Goal: Information Seeking & Learning: Understand process/instructions

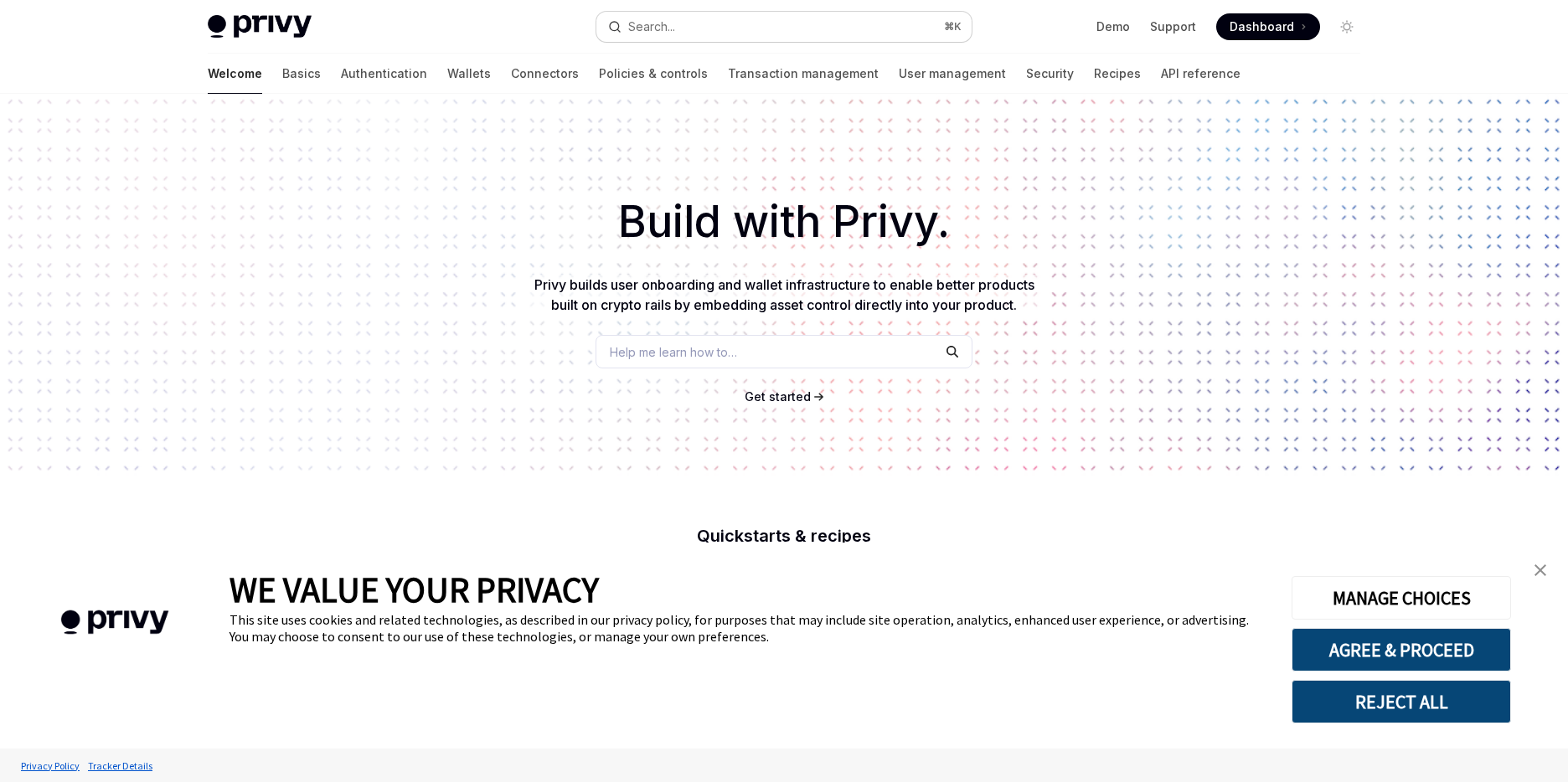
click at [683, 25] on button "Search... ⌘ K" at bounding box center [784, 27] width 376 height 30
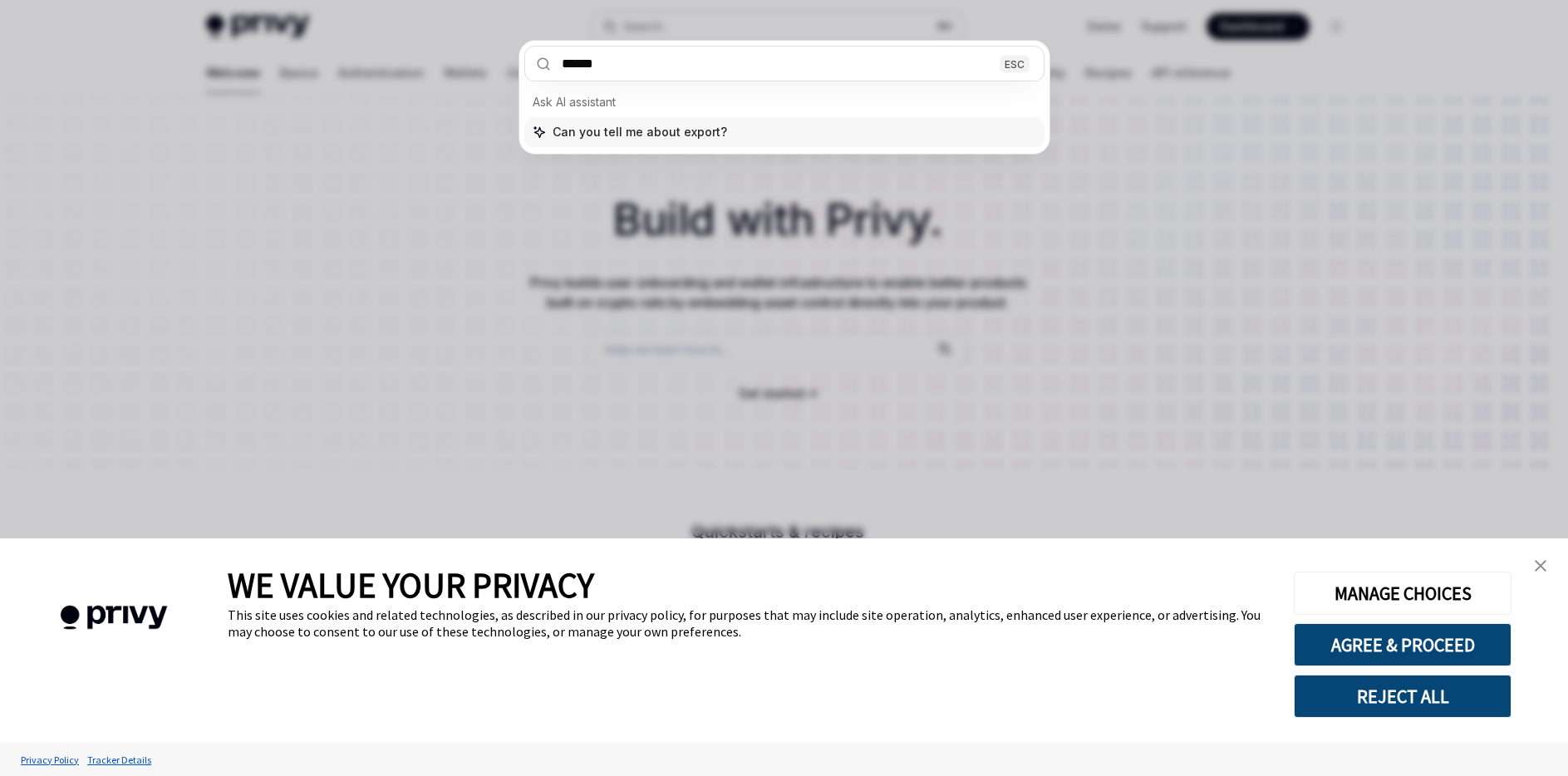
type input "******"
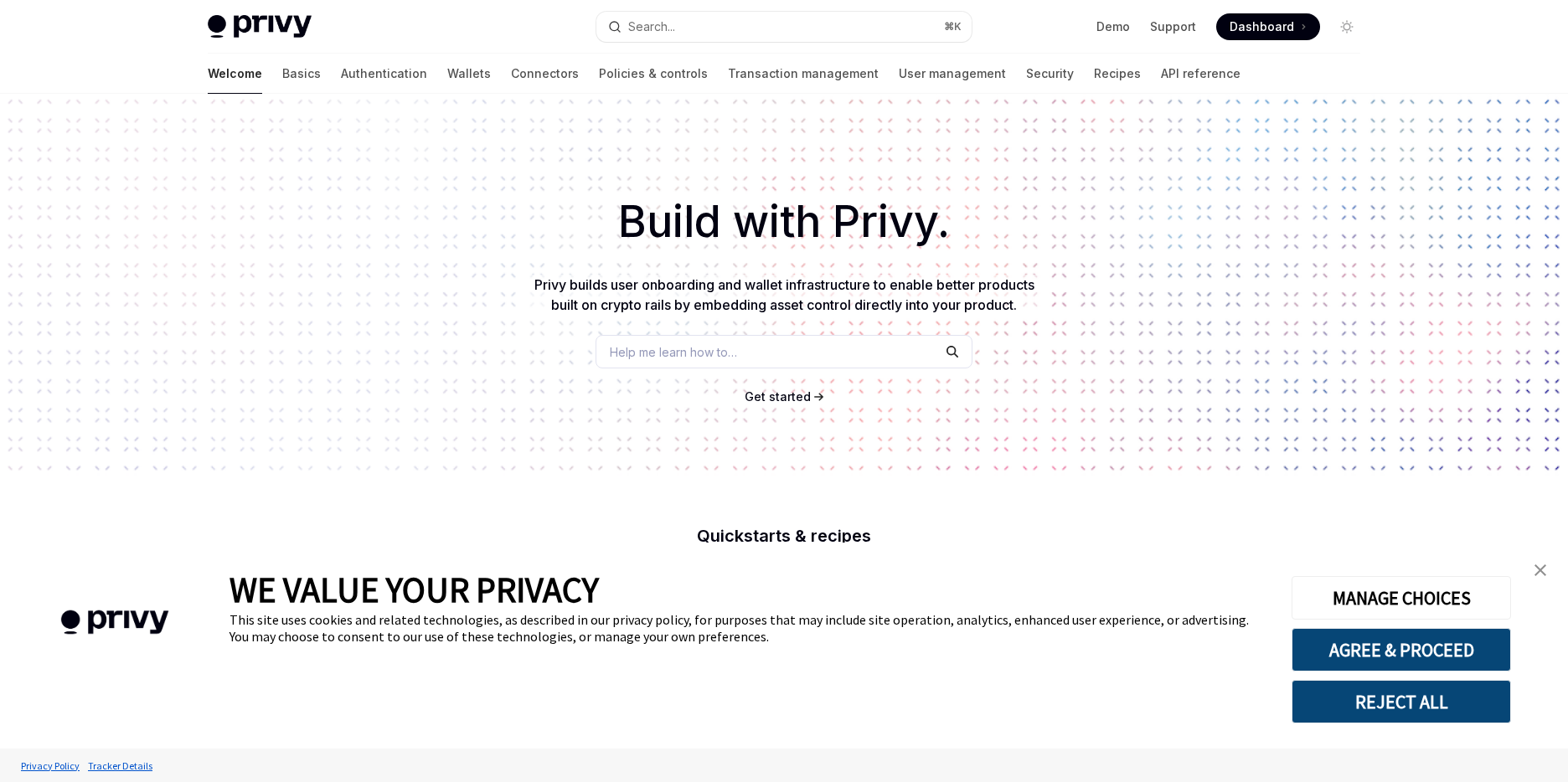
scroll to position [94, 0]
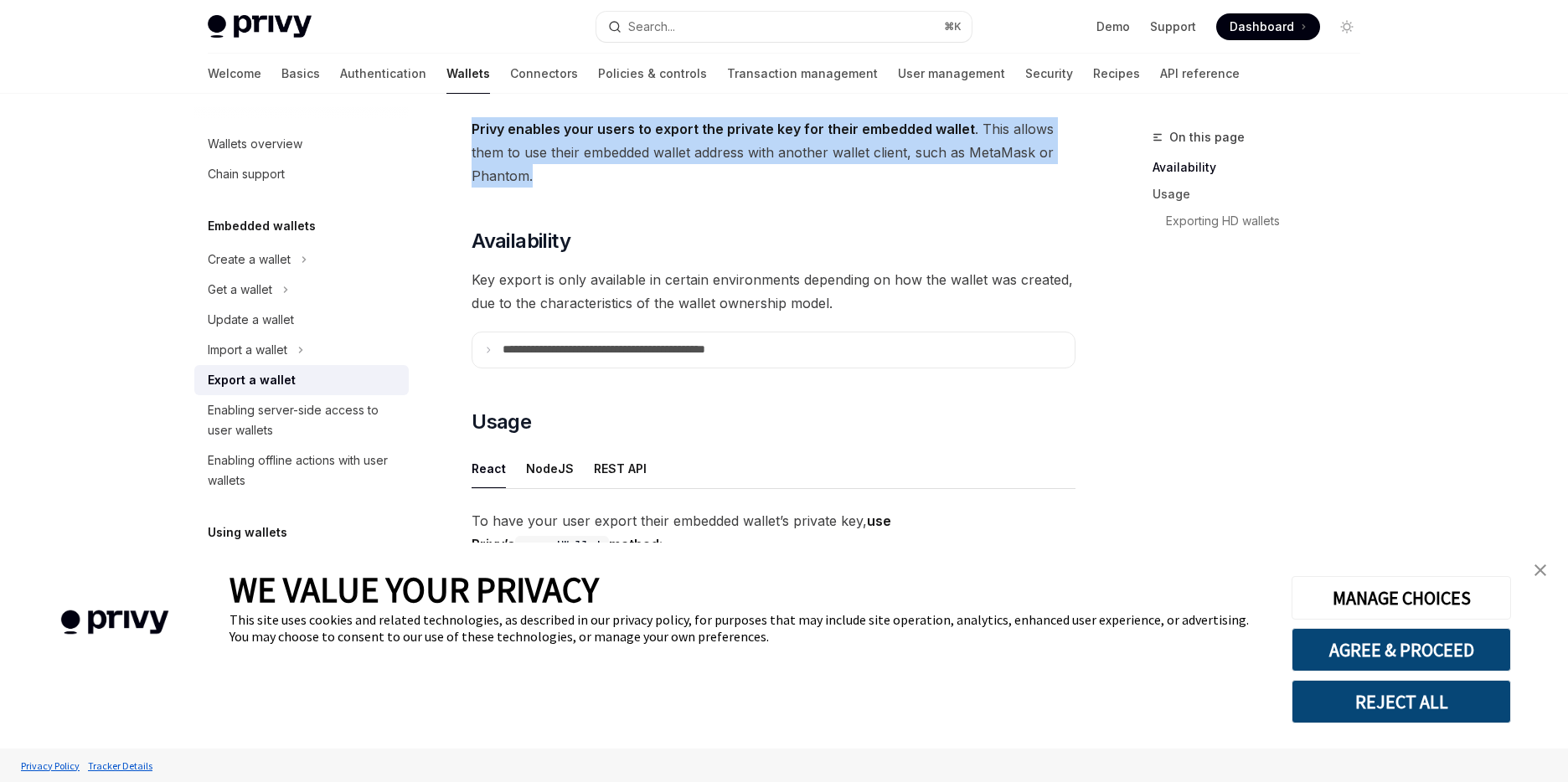
drag, startPoint x: 553, startPoint y: 178, endPoint x: 463, endPoint y: 139, distance: 98.1
click at [433, 97] on div at bounding box center [433, 97] width 0 height 0
click at [518, 174] on span "Privy enables your users to export the private key for their embedded wallet . …" at bounding box center [774, 152] width 604 height 70
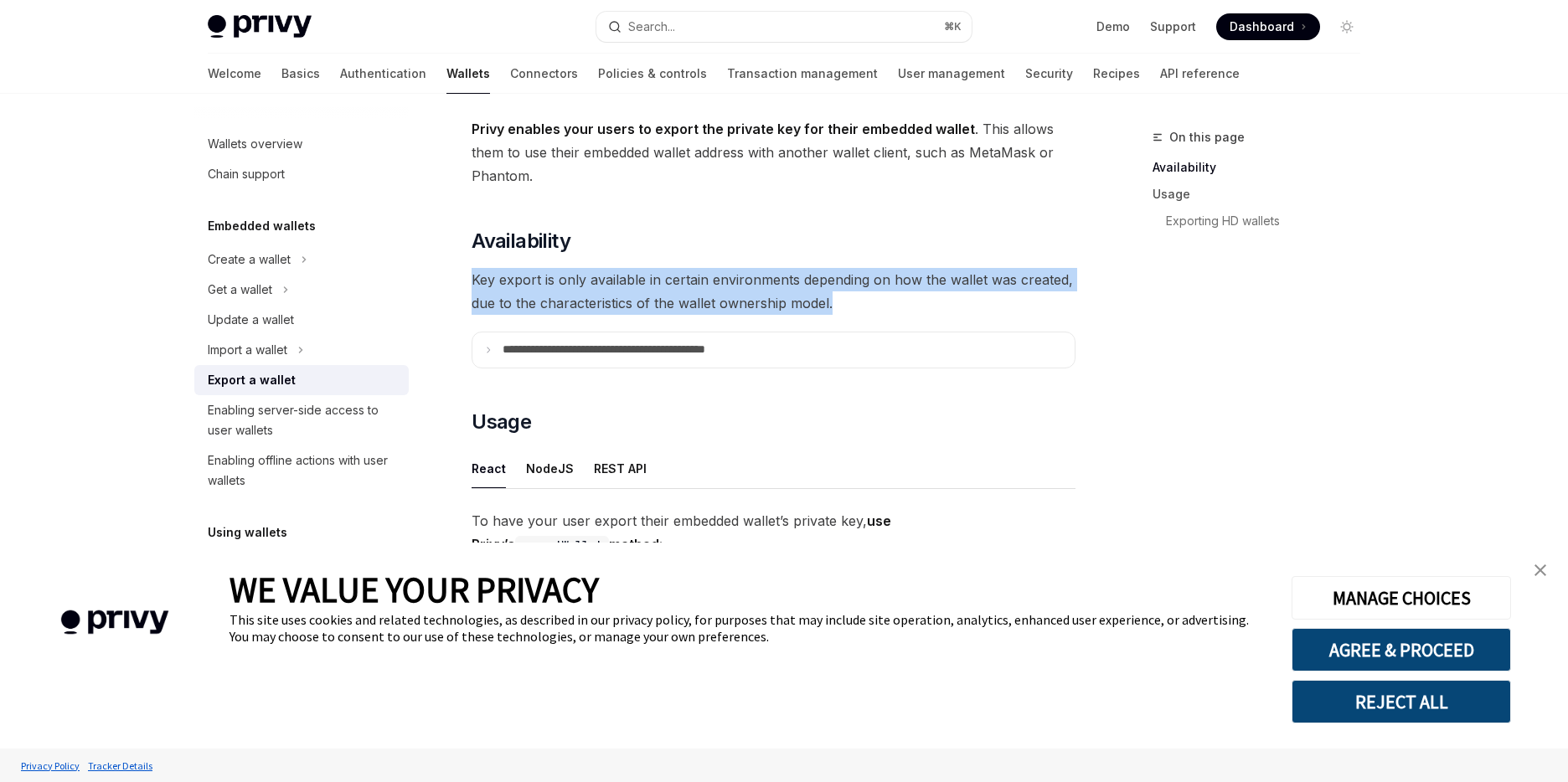
drag, startPoint x: 853, startPoint y: 302, endPoint x: 464, endPoint y: 277, distance: 389.8
click at [453, 248] on div at bounding box center [453, 248] width 0 height 0
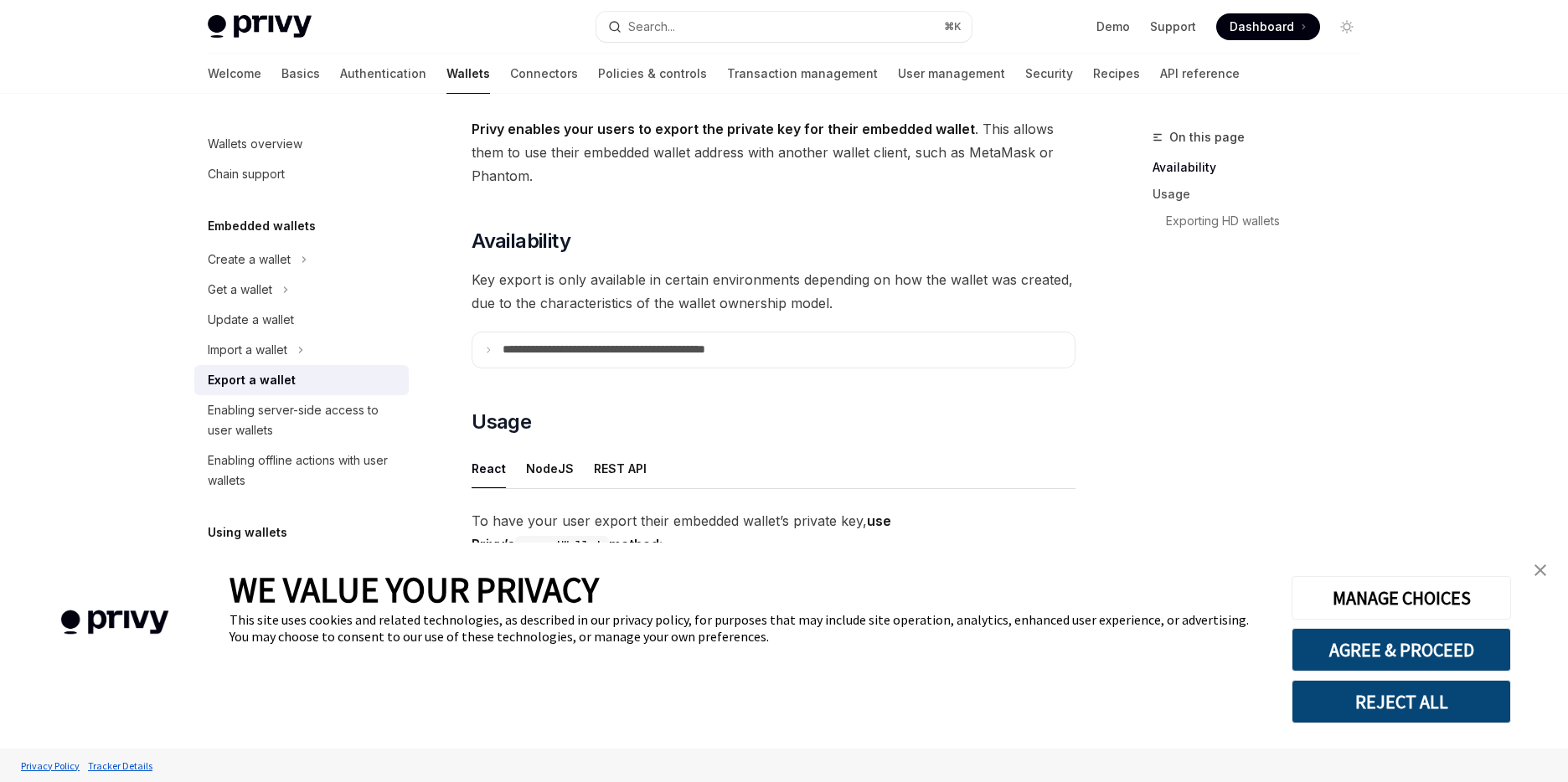
click at [623, 298] on span "Key export is only available in certain environments depending on how the walle…" at bounding box center [774, 291] width 604 height 46
click at [486, 352] on icon at bounding box center [488, 350] width 8 height 8
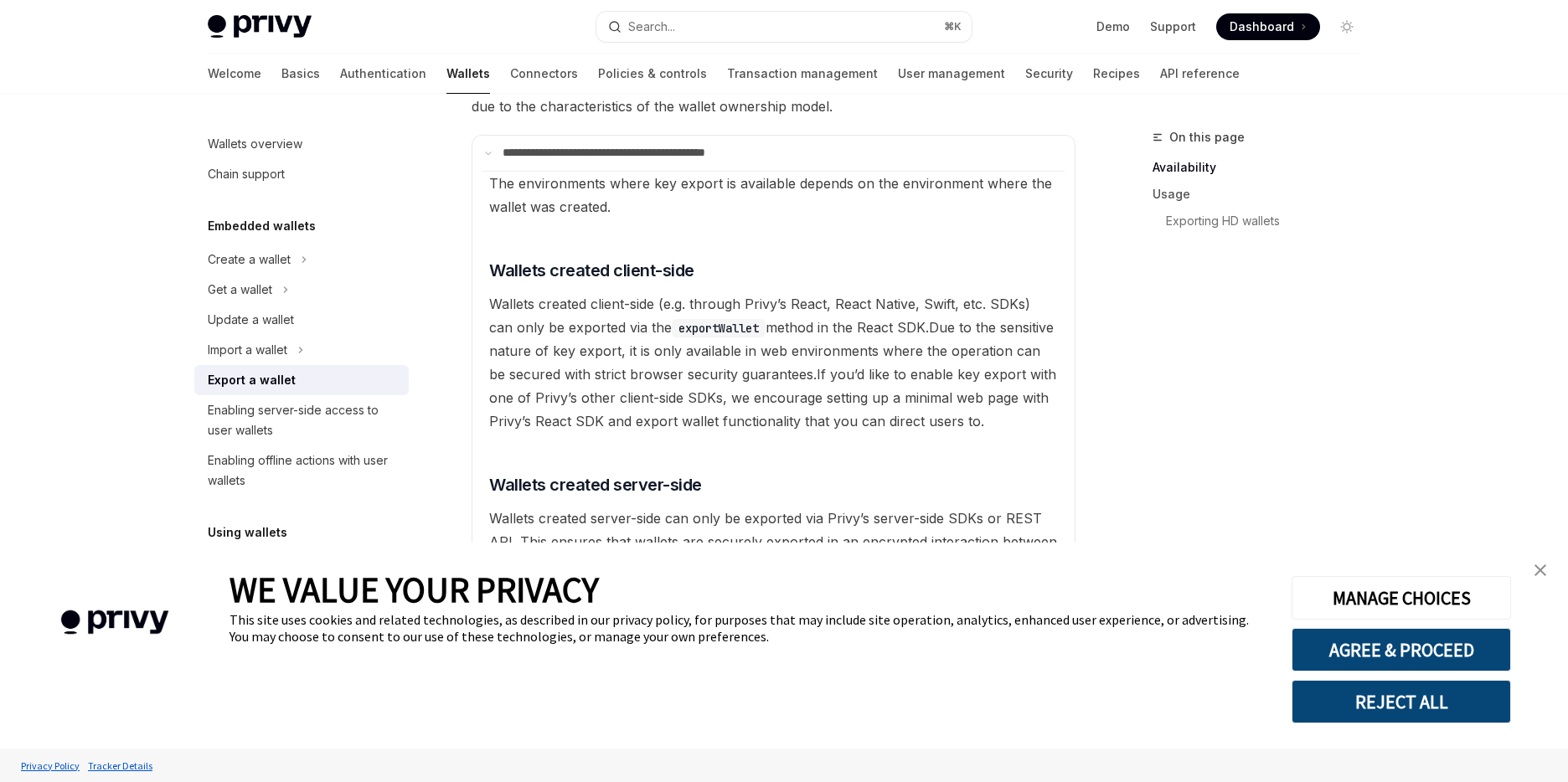
scroll to position [295, 0]
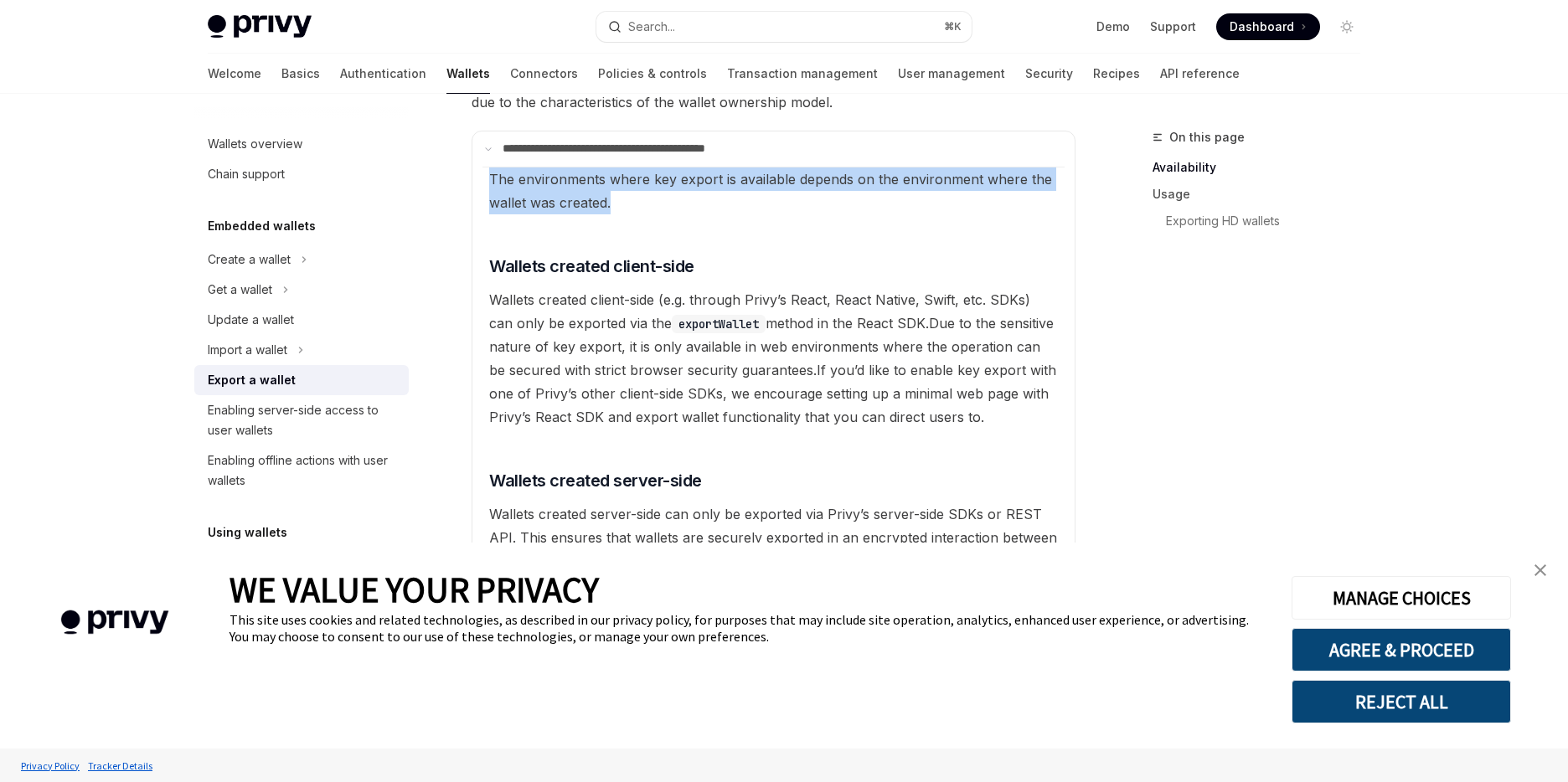
drag, startPoint x: 645, startPoint y: 208, endPoint x: 478, endPoint y: 176, distance: 170.0
click at [478, 176] on details "**********" at bounding box center [774, 353] width 604 height 443
click at [467, 147] on div at bounding box center [467, 147] width 0 height 0
click at [572, 199] on span "The environments where key export is available depends on the environment where…" at bounding box center [770, 191] width 563 height 41
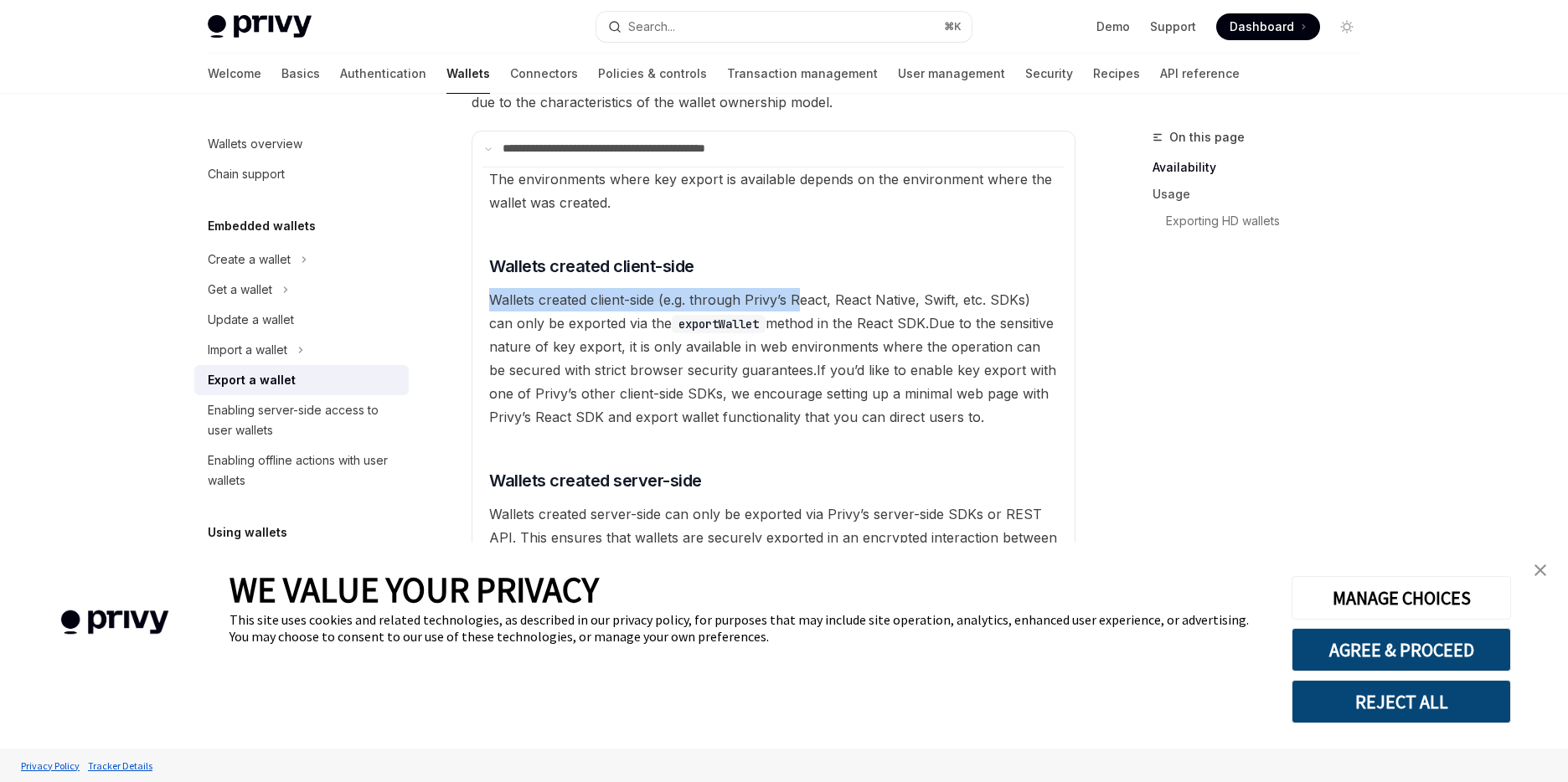
drag, startPoint x: 491, startPoint y: 300, endPoint x: 802, endPoint y: 307, distance: 311.1
click at [802, 307] on available\ "The environments where key export is available depends on the environment where…" at bounding box center [773, 369] width 582 height 406
click at [846, 304] on span "Wallets created client-side (e.g. through Privy’s React, React Native, Swift, e…" at bounding box center [759, 312] width 541 height 41
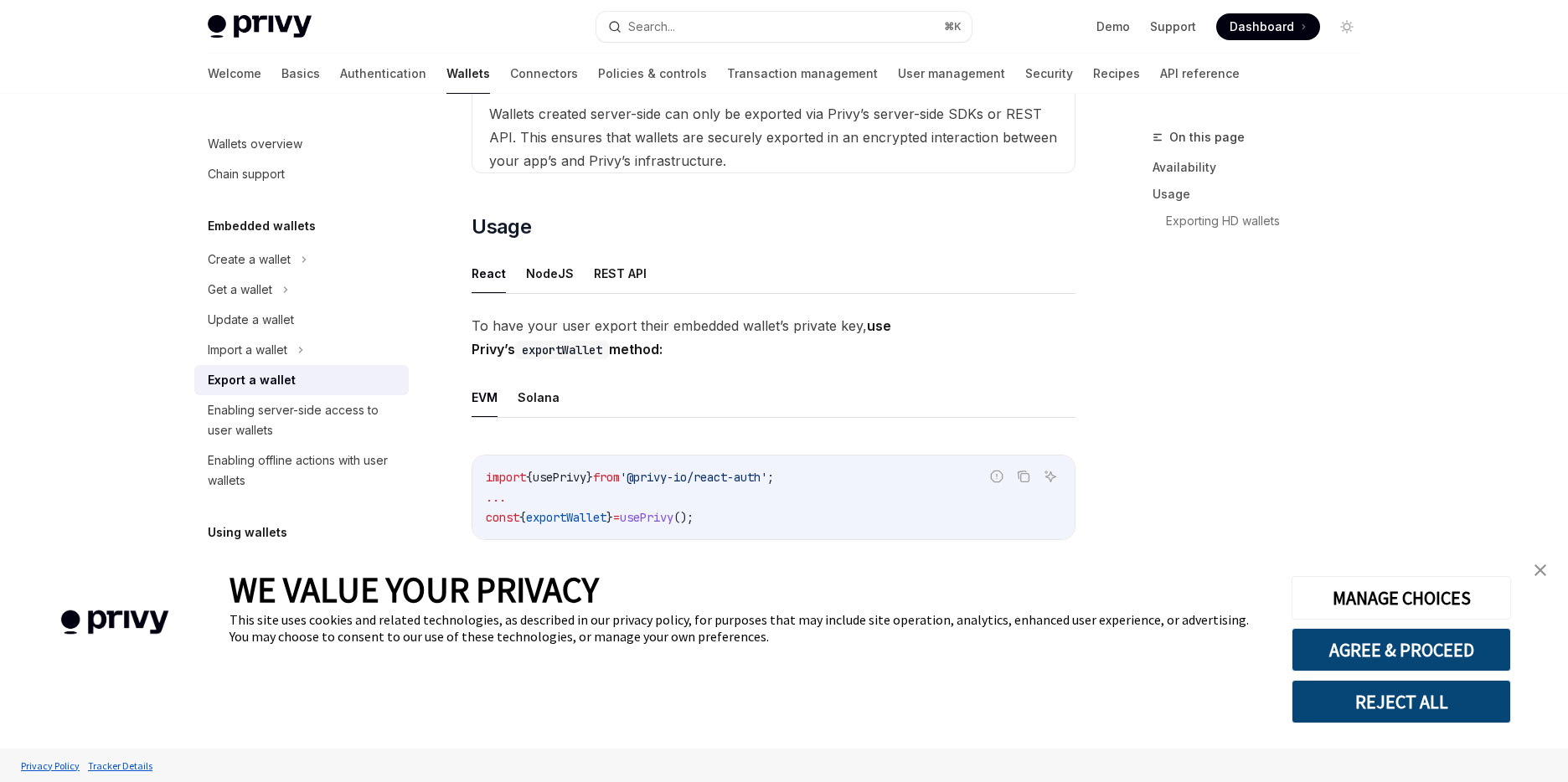
scroll to position [568, 0]
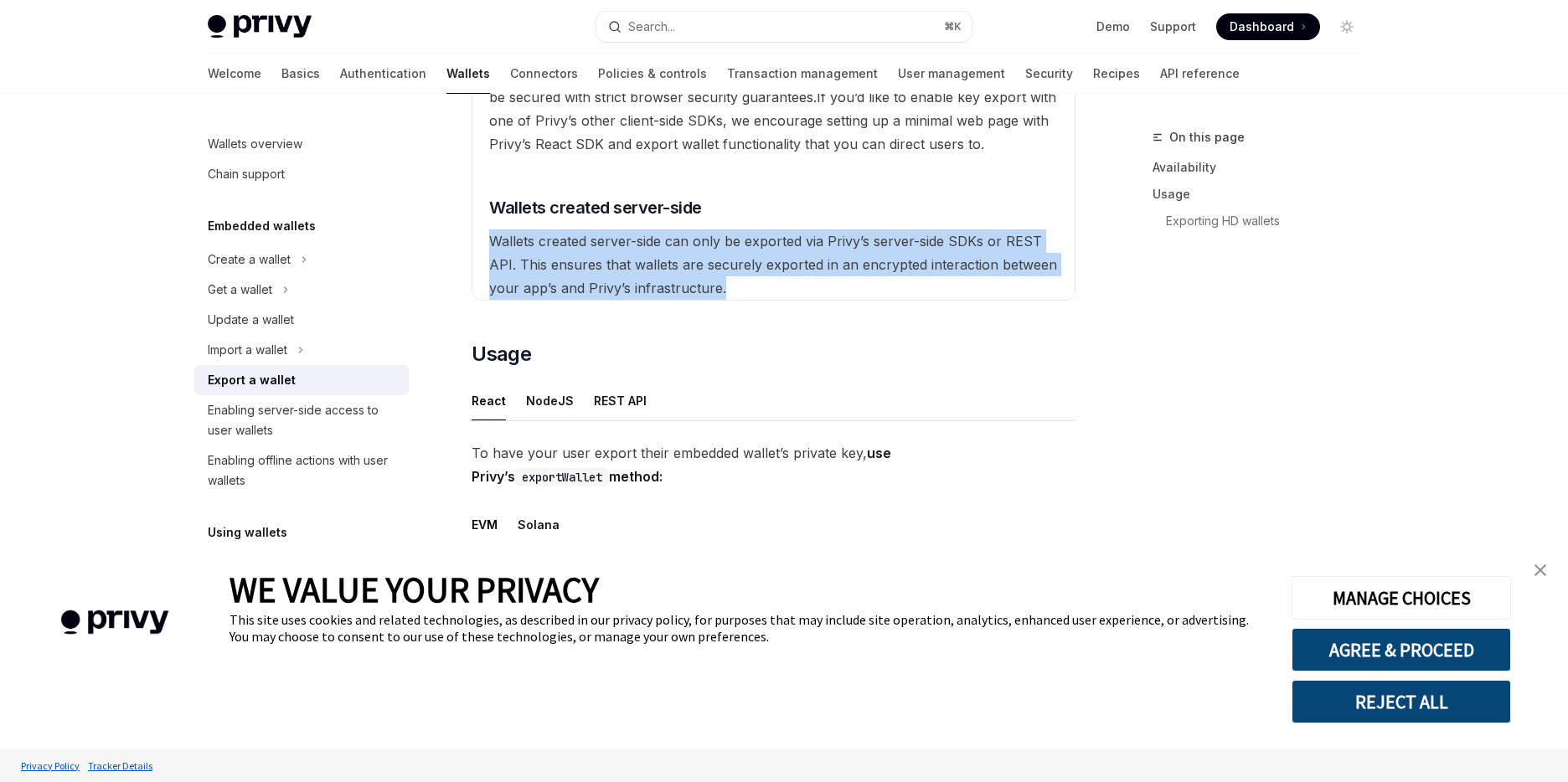
drag, startPoint x: 754, startPoint y: 287, endPoint x: 481, endPoint y: 237, distance: 277.5
click at [481, 237] on details "**********" at bounding box center [774, 79] width 604 height 443
click at [471, 210] on div at bounding box center [471, 210] width 0 height 0
click at [566, 273] on available\ "The environments where key export is available depends on the environment where…" at bounding box center [773, 96] width 582 height 406
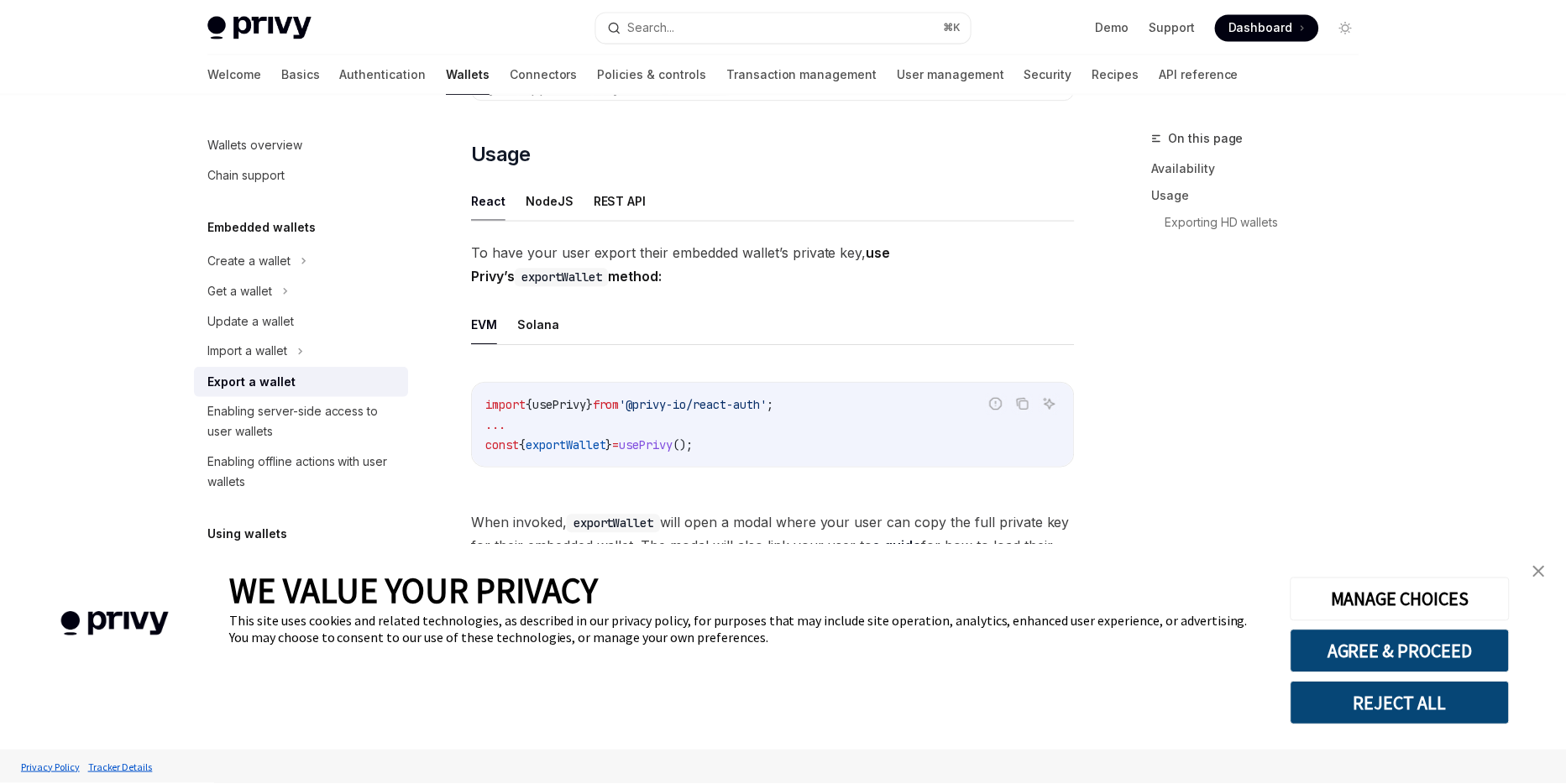
scroll to position [770, 0]
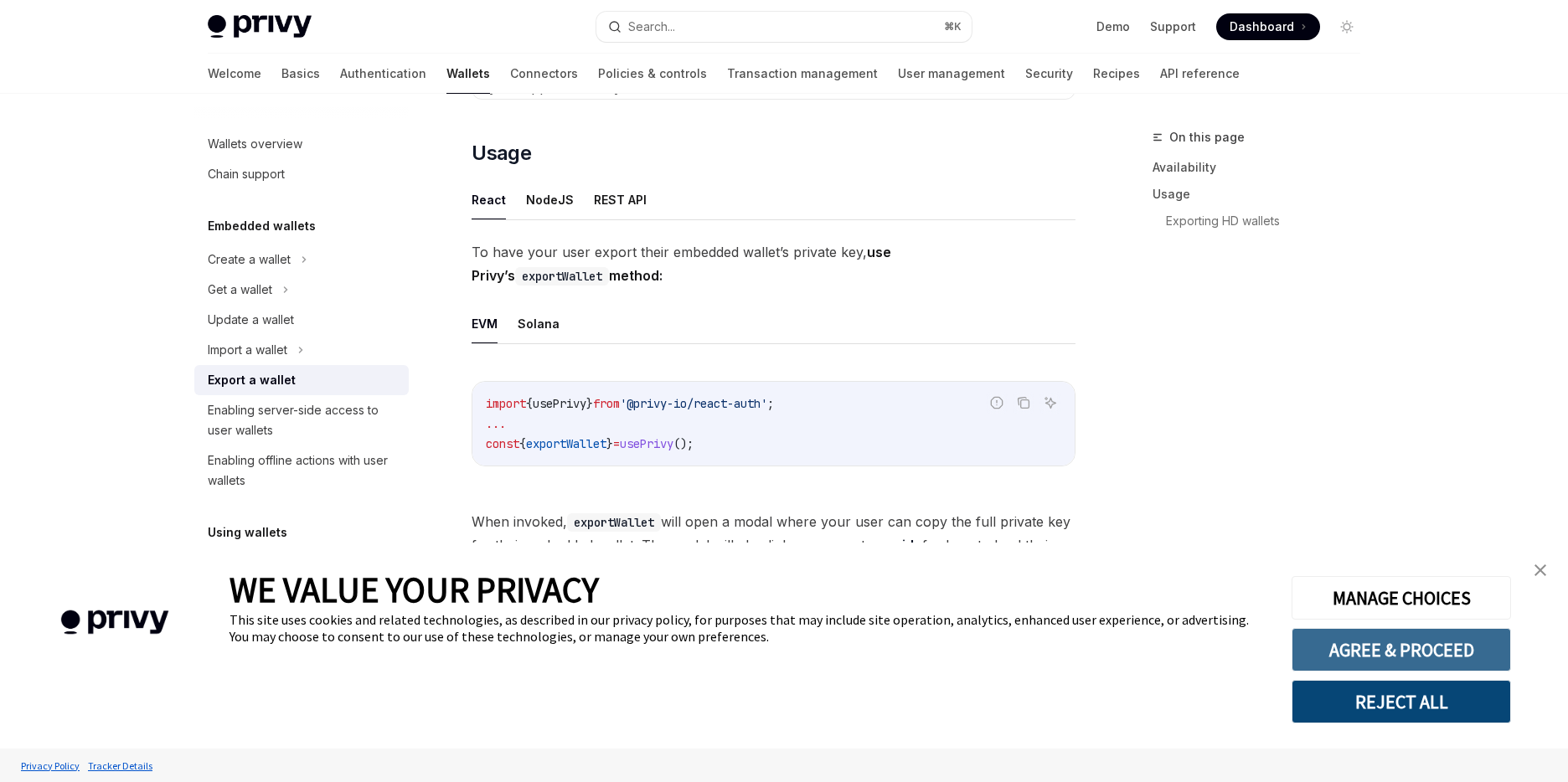
click at [1354, 649] on button "AGREE & PROCEED" at bounding box center [1401, 650] width 219 height 44
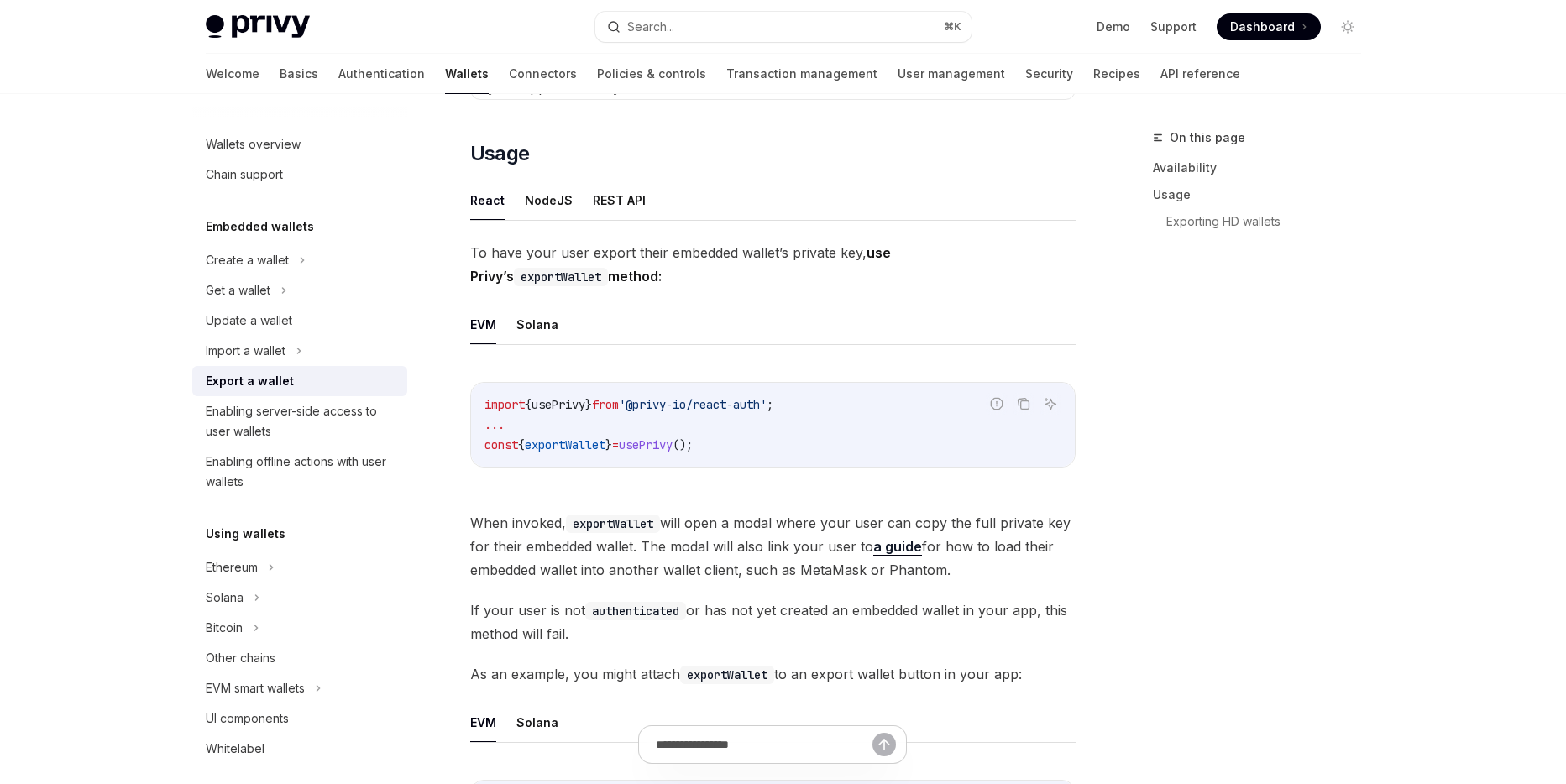
click at [564, 445] on span "exportWallet" at bounding box center [565, 445] width 81 height 15
click at [565, 445] on span "exportWallet" at bounding box center [565, 445] width 81 height 15
drag, startPoint x: 741, startPoint y: 441, endPoint x: 577, endPoint y: 445, distance: 164.0
click at [488, 449] on code "import { usePrivy } from '@privy-io/react-auth' ; ... const { exportWallet } = …" at bounding box center [772, 424] width 577 height 60
click at [577, 445] on span "exportWallet" at bounding box center [565, 445] width 81 height 15
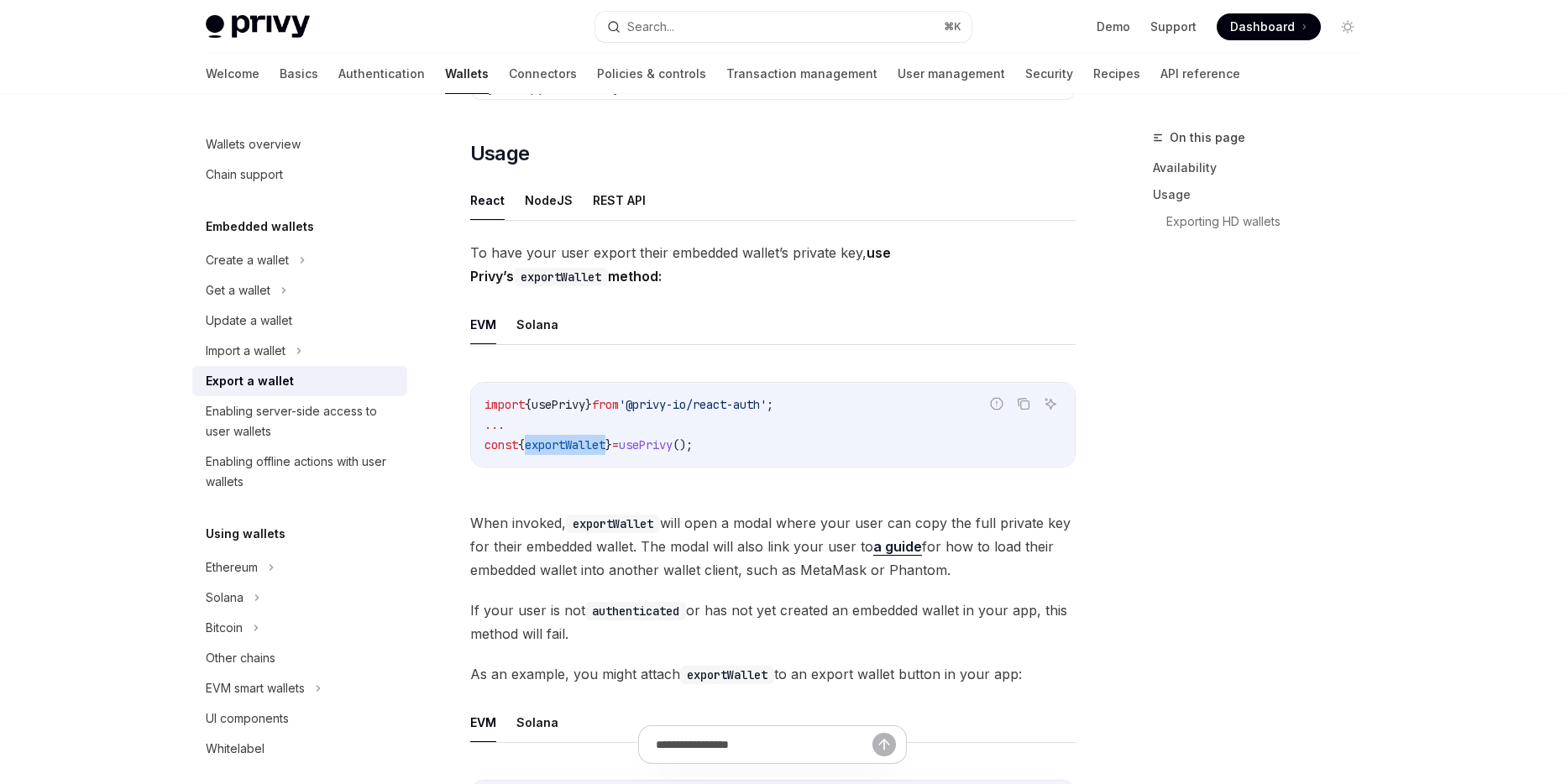
click at [577, 445] on span "exportWallet" at bounding box center [565, 445] width 81 height 15
copy span "exportWallet"
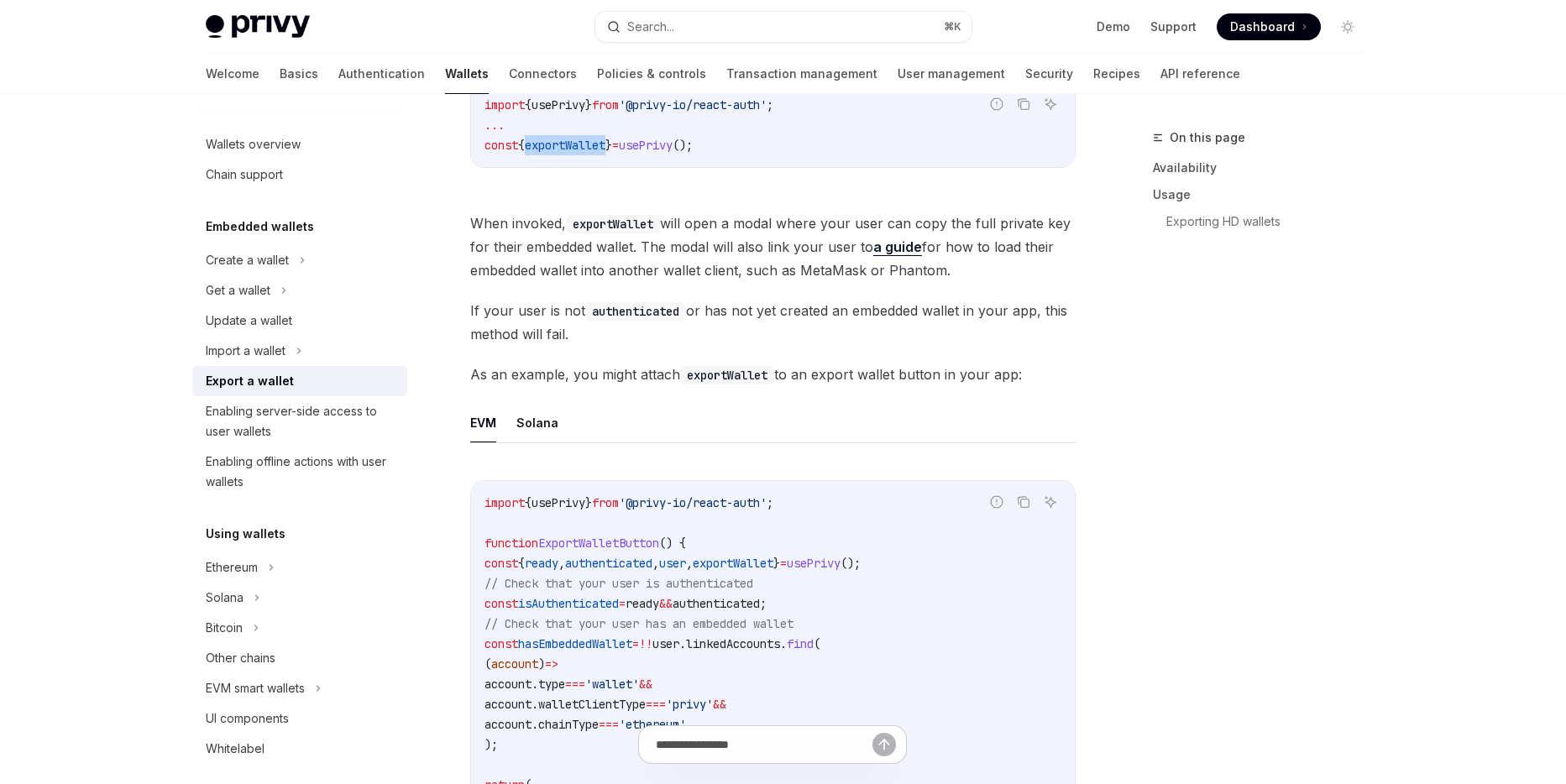
scroll to position [1293, 0]
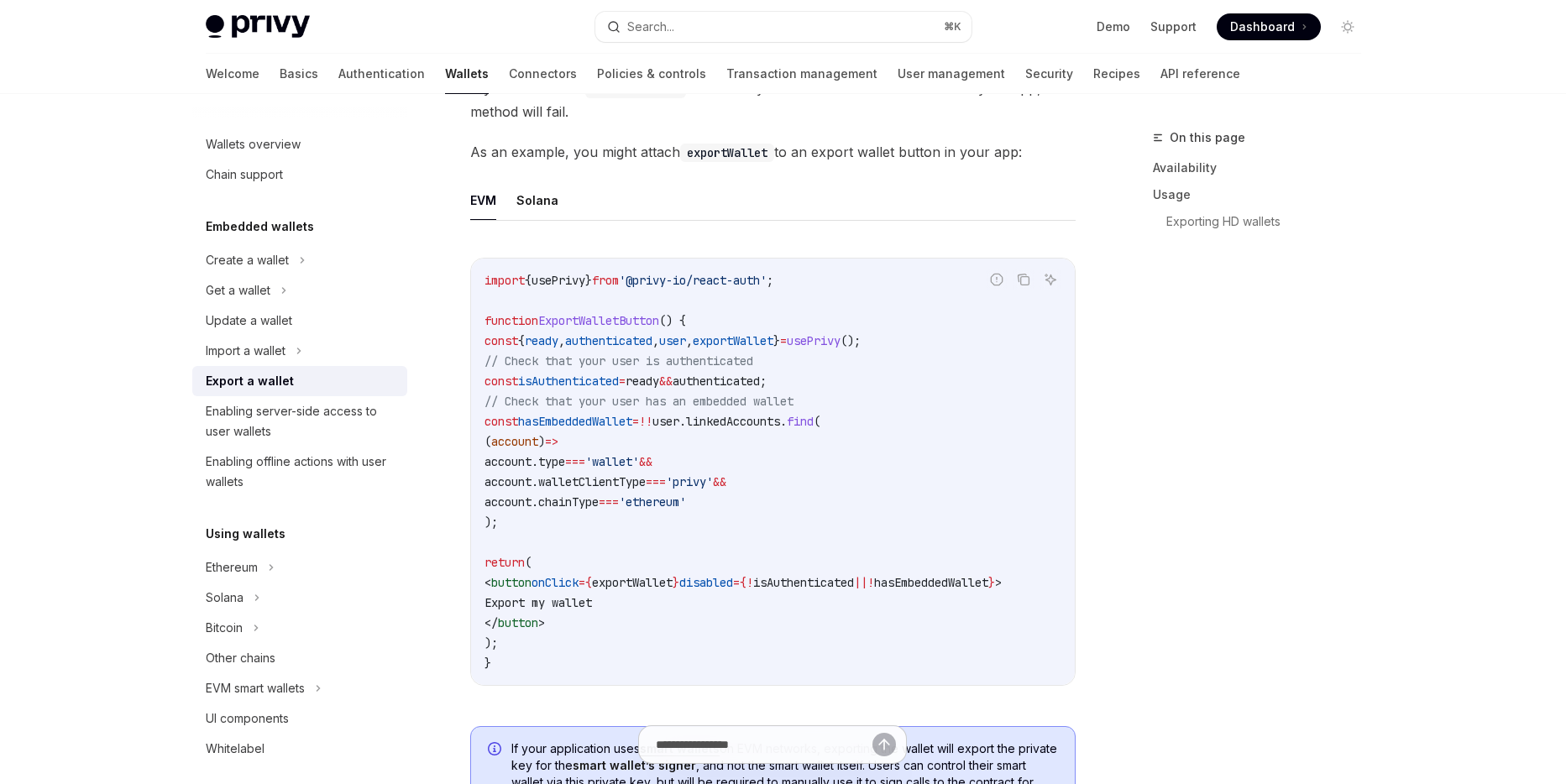
click at [631, 331] on code "import { usePrivy } from '@privy-io/react-auth' ; function ExportWalletButton (…" at bounding box center [772, 471] width 577 height 403
copy span "authenticated"
click at [596, 381] on span "isAuthenticated" at bounding box center [568, 381] width 101 height 15
drag, startPoint x: 596, startPoint y: 381, endPoint x: 582, endPoint y: 399, distance: 22.8
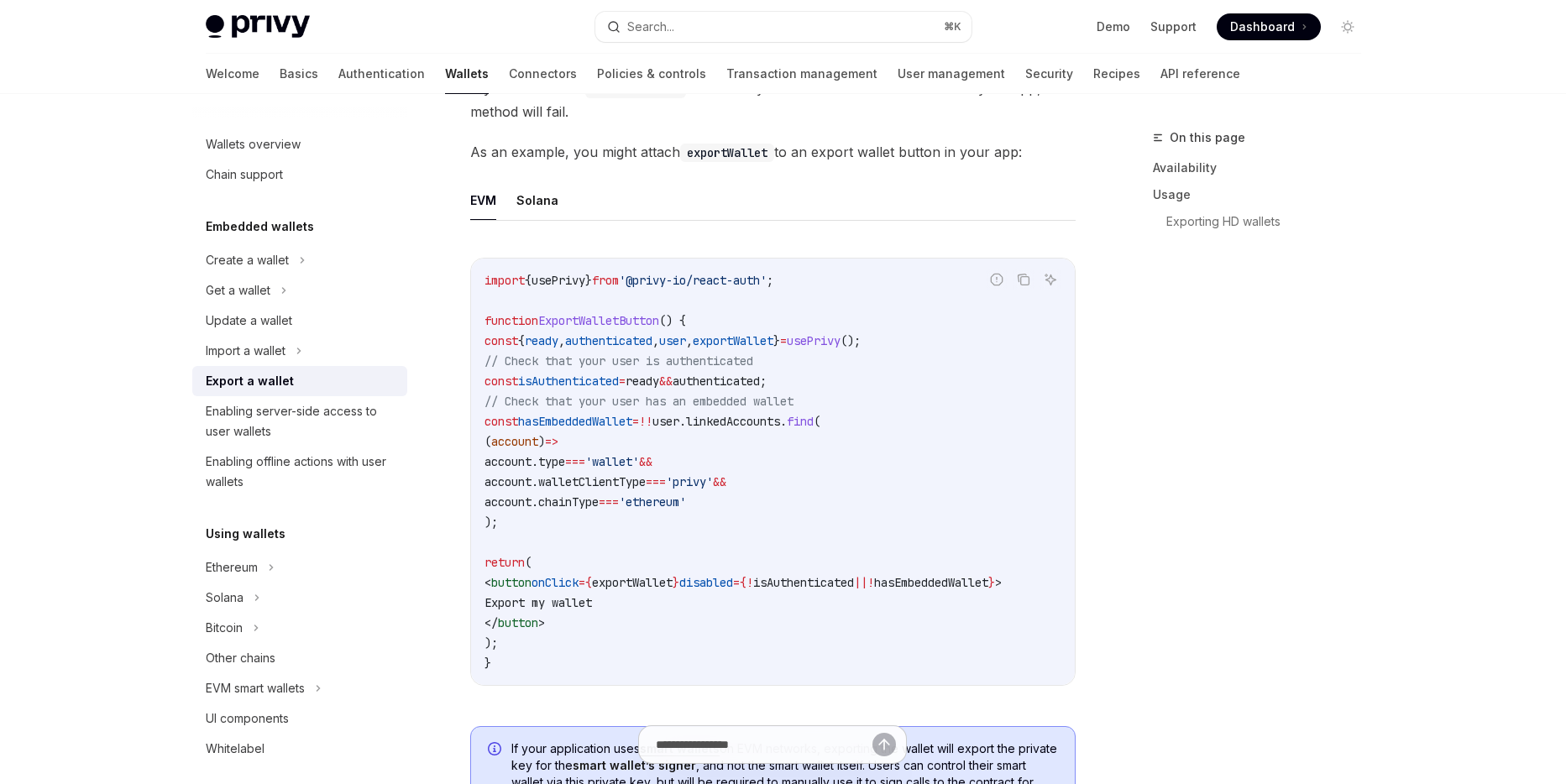
click at [596, 381] on span "isAuthenticated" at bounding box center [568, 381] width 101 height 15
copy span "isAuthenticated"
drag, startPoint x: 668, startPoint y: 379, endPoint x: 832, endPoint y: 381, distance: 164.0
click at [766, 382] on span "const isAuthenticated = ready && authenticated ;" at bounding box center [625, 381] width 282 height 15
copy span "ready && authenticated"
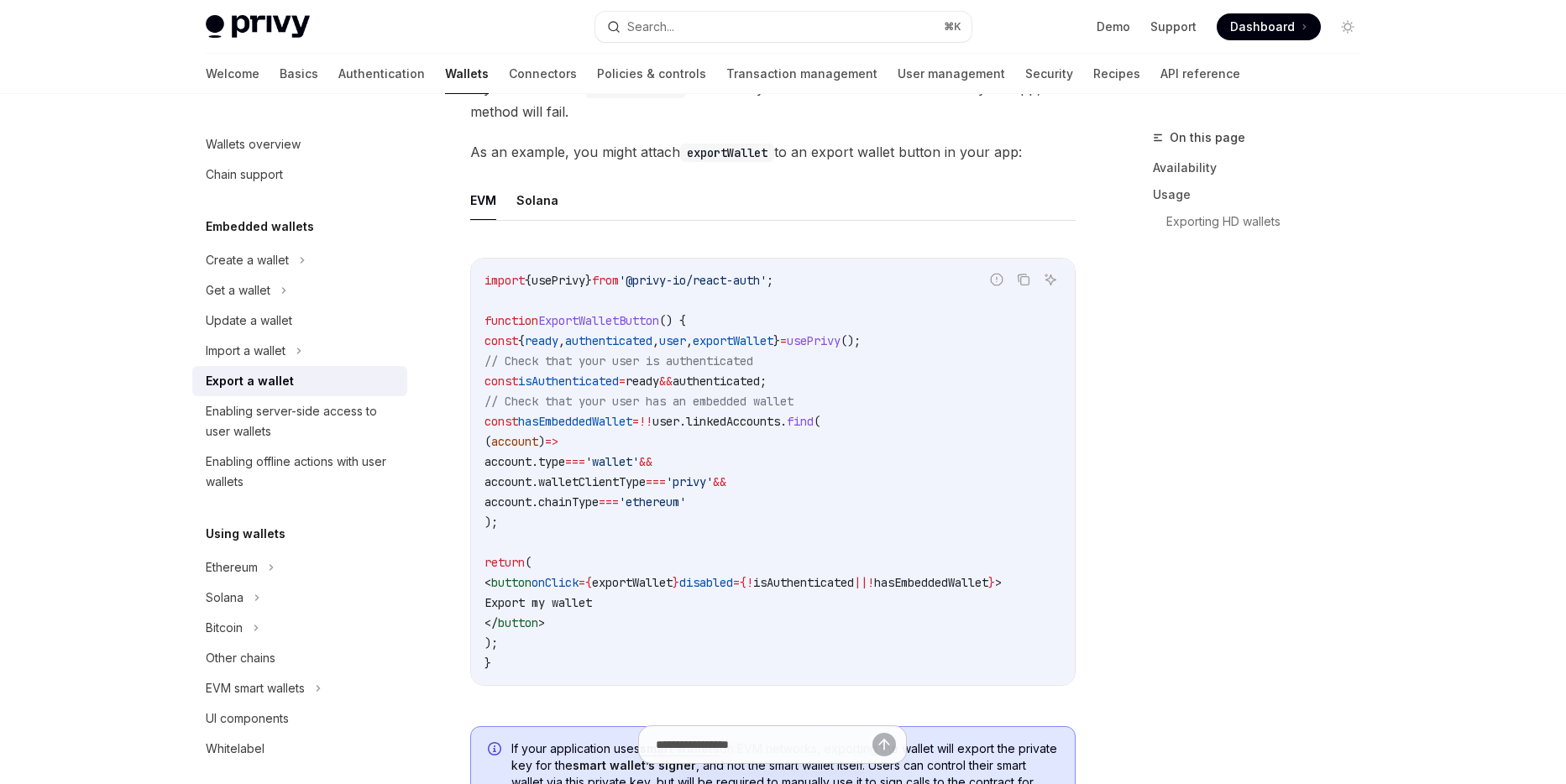
drag, startPoint x: 515, startPoint y: 519, endPoint x: 495, endPoint y: 426, distance: 95.1
click at [495, 425] on code "import { usePrivy } from '@privy-io/react-auth' ; function ExportWalletButton (…" at bounding box center [772, 471] width 577 height 403
copy code "const hasEmbeddedWallet = !! user . linkedAccounts . find ( ( account ) => acco…"
click at [732, 427] on span "linkedAccounts" at bounding box center [733, 421] width 94 height 15
drag, startPoint x: 509, startPoint y: 483, endPoint x: 495, endPoint y: 423, distance: 61.6
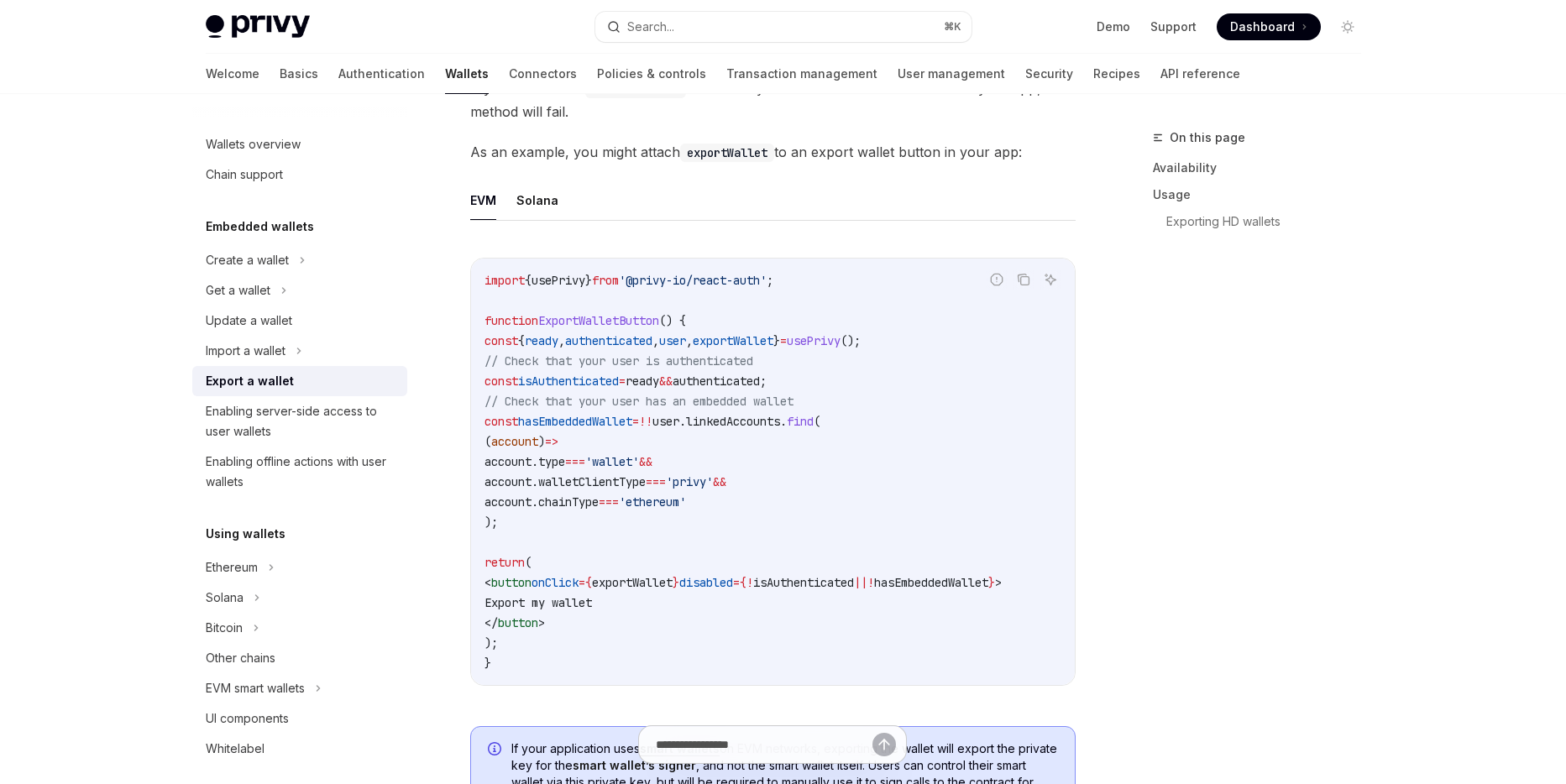
click at [494, 422] on code "import { usePrivy } from '@privy-io/react-auth' ; function ExportWalletButton (…" at bounding box center [772, 471] width 577 height 403
copy code "const hasEmbeddedWallet = !! user . linkedAccounts . find ( ( account ) => acco…"
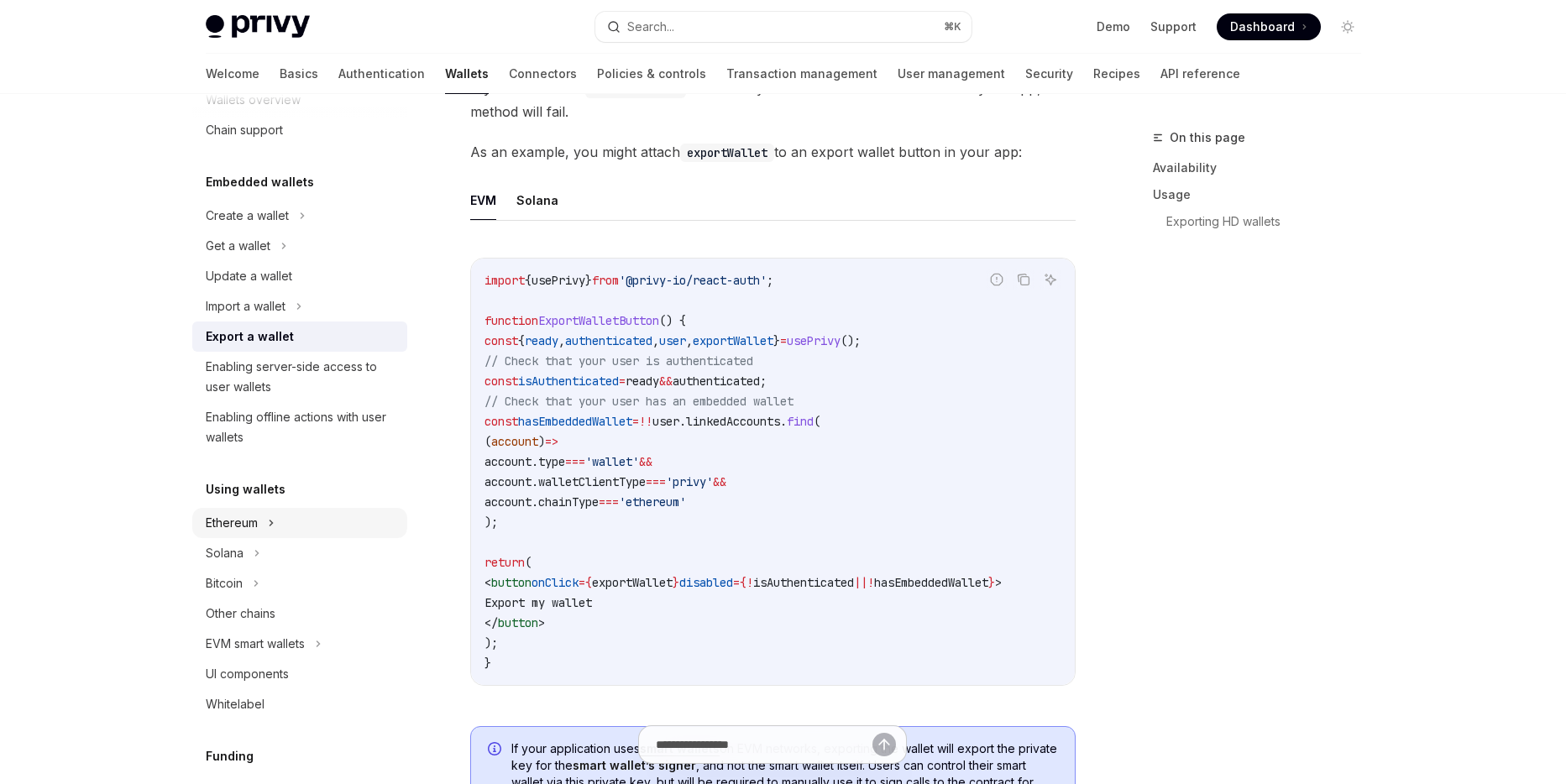
scroll to position [101, 0]
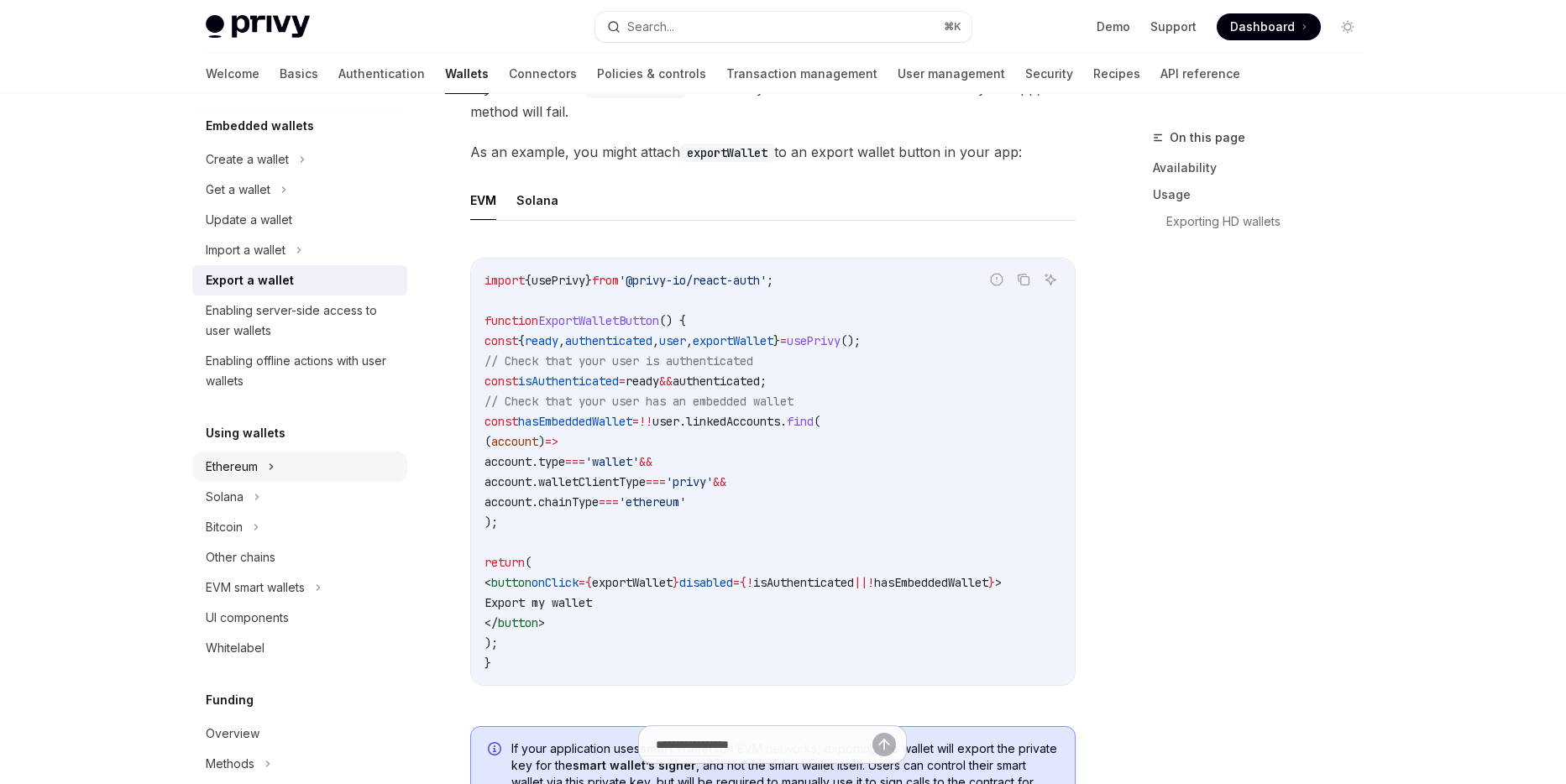
click at [273, 470] on icon at bounding box center [271, 467] width 7 height 20
type textarea "*"
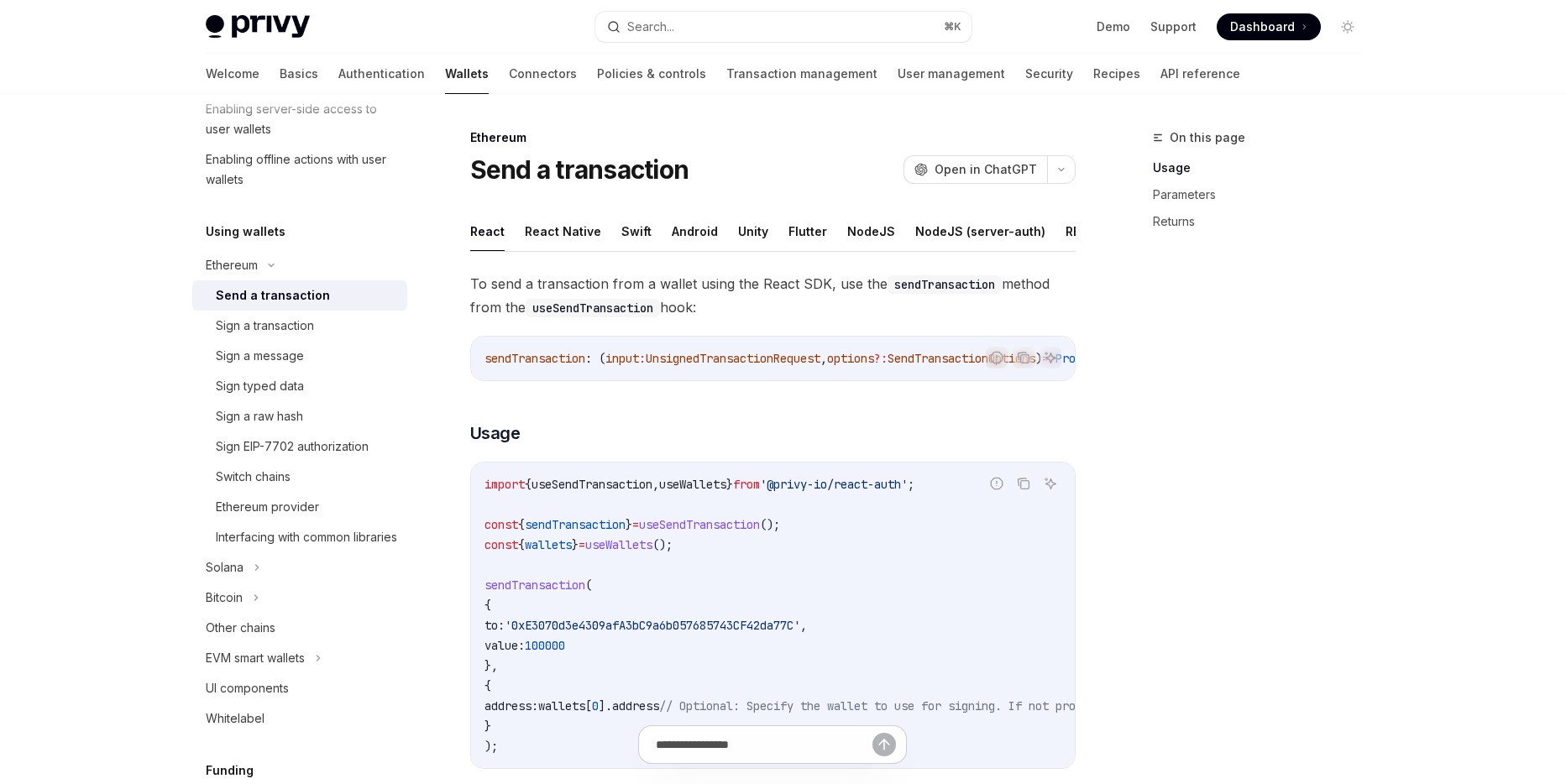
scroll to position [101, 0]
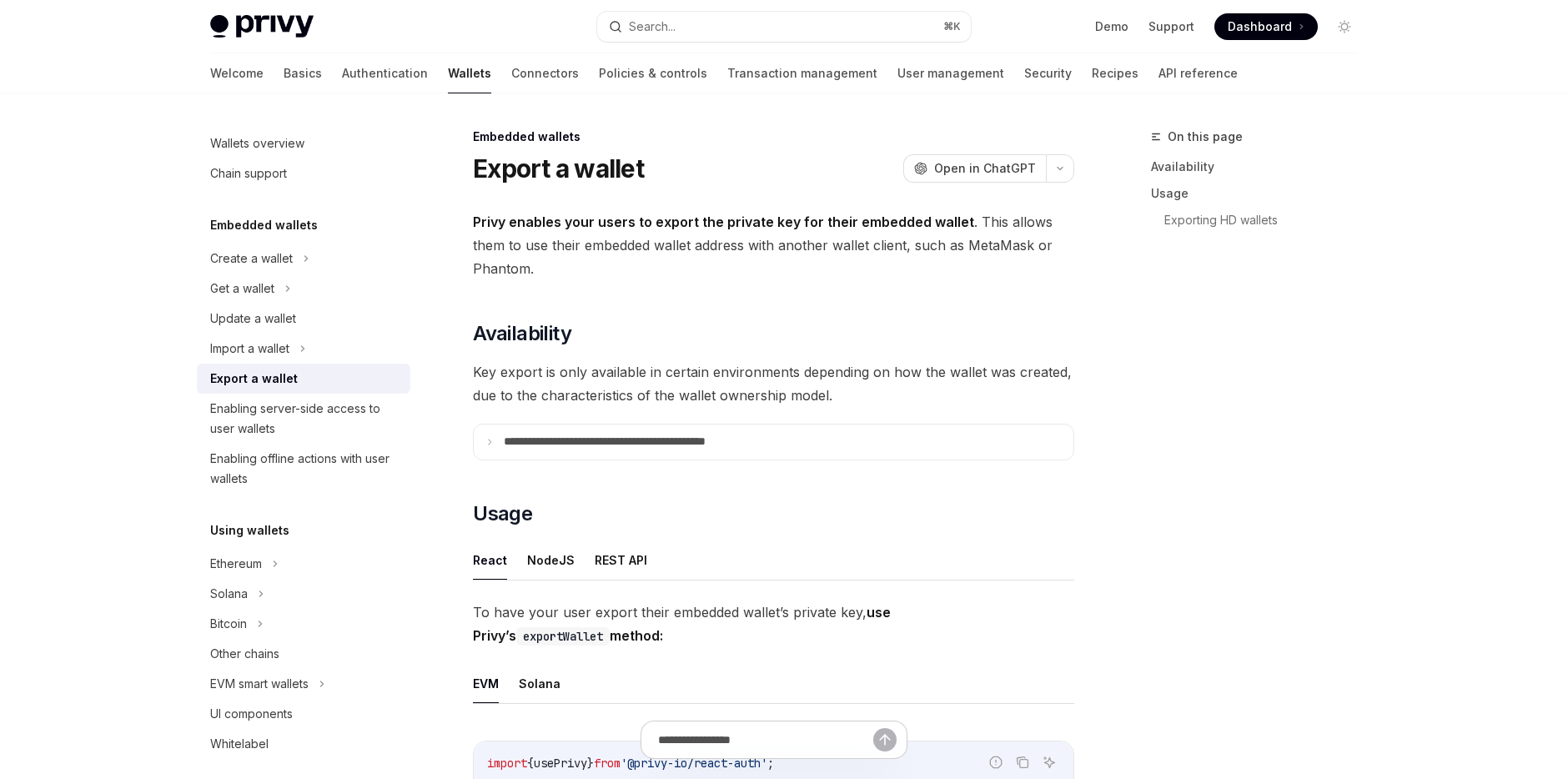
type textarea "*"
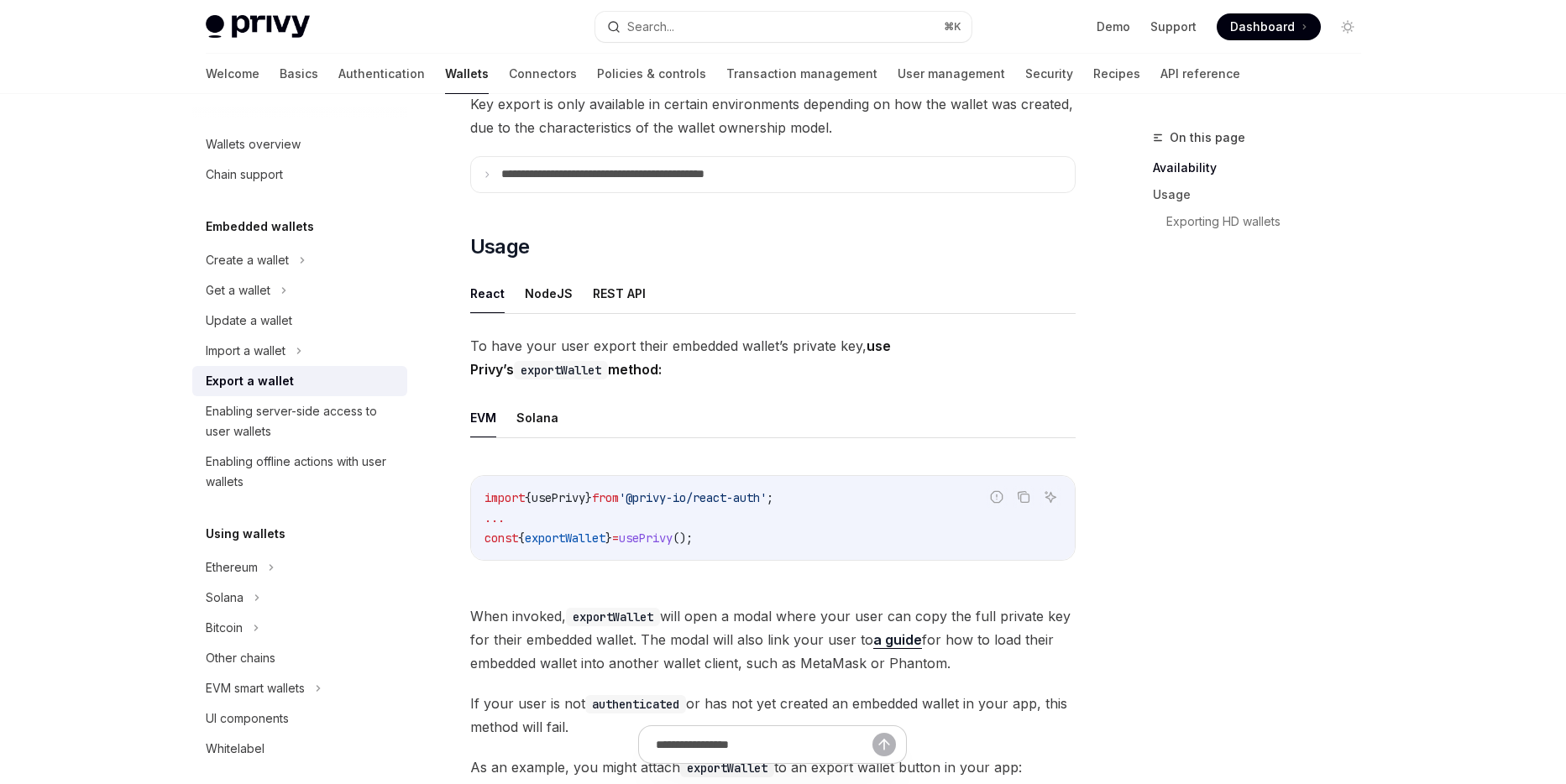
scroll to position [203, 0]
